Goal: Navigation & Orientation: Go to known website

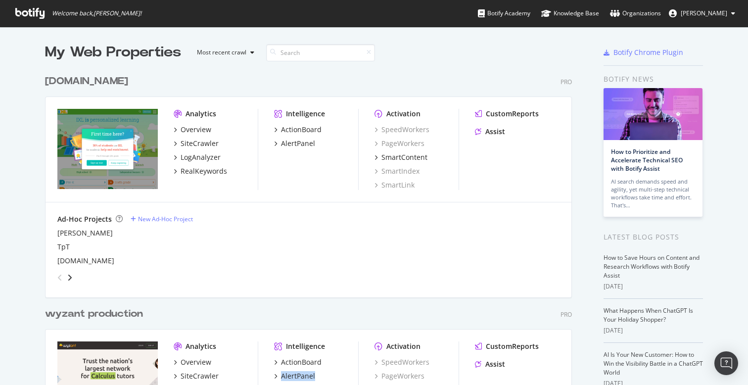
scroll to position [385, 748]
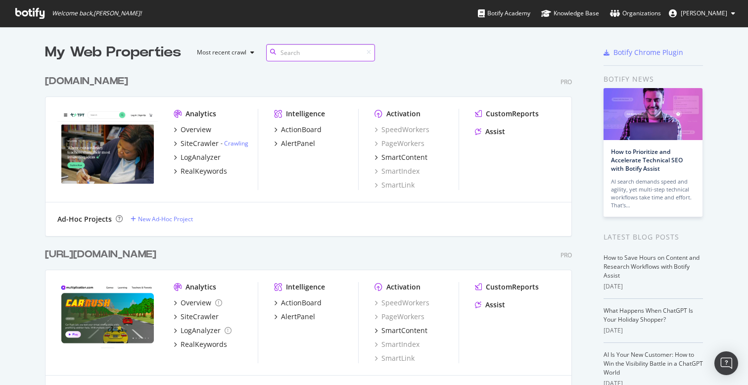
scroll to position [2356, 535]
